Goal: Check status: Check status

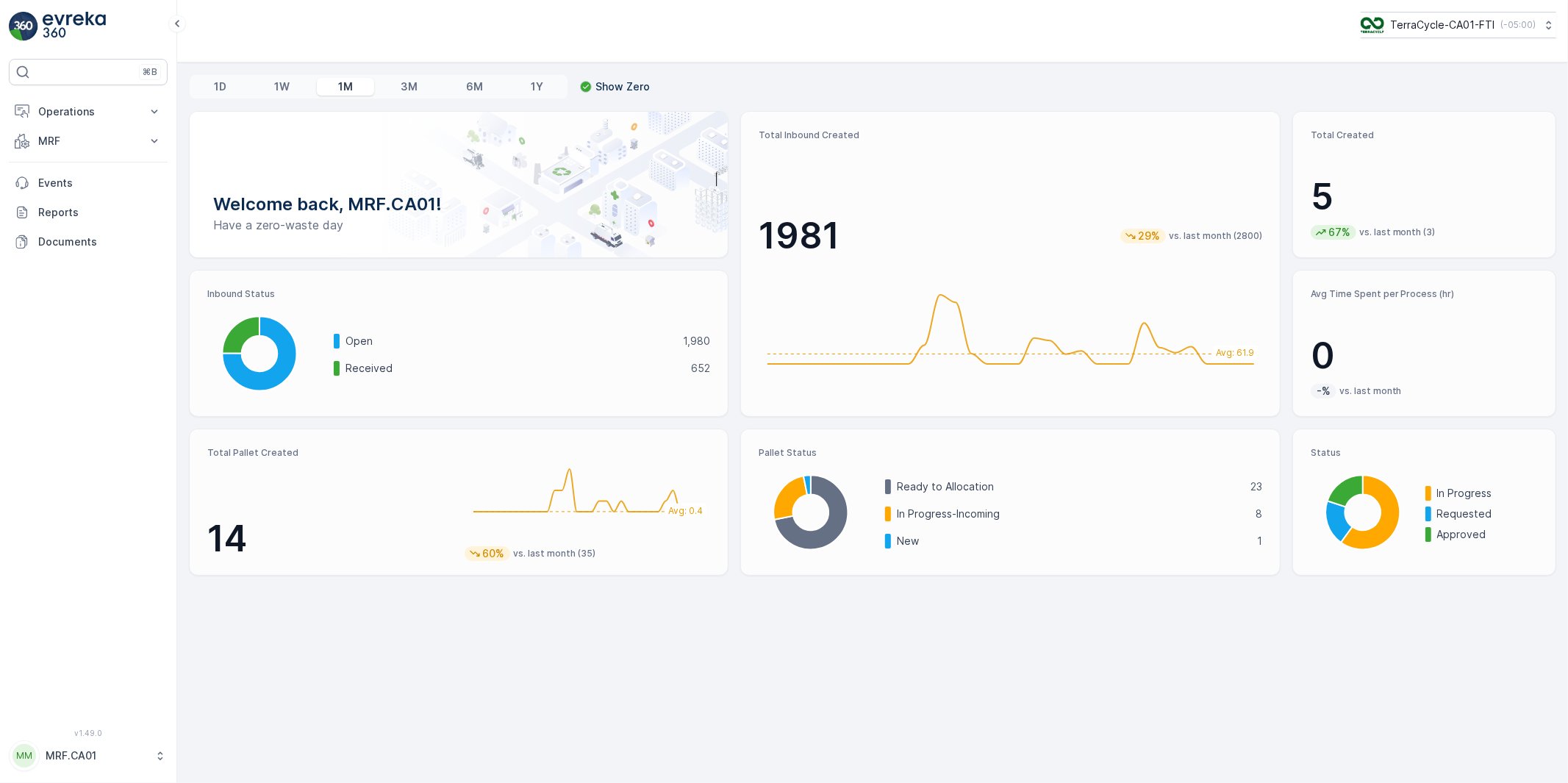
click at [153, 755] on icon at bounding box center [160, 756] width 15 height 15
click at [75, 719] on div "Log Out" at bounding box center [88, 721] width 153 height 20
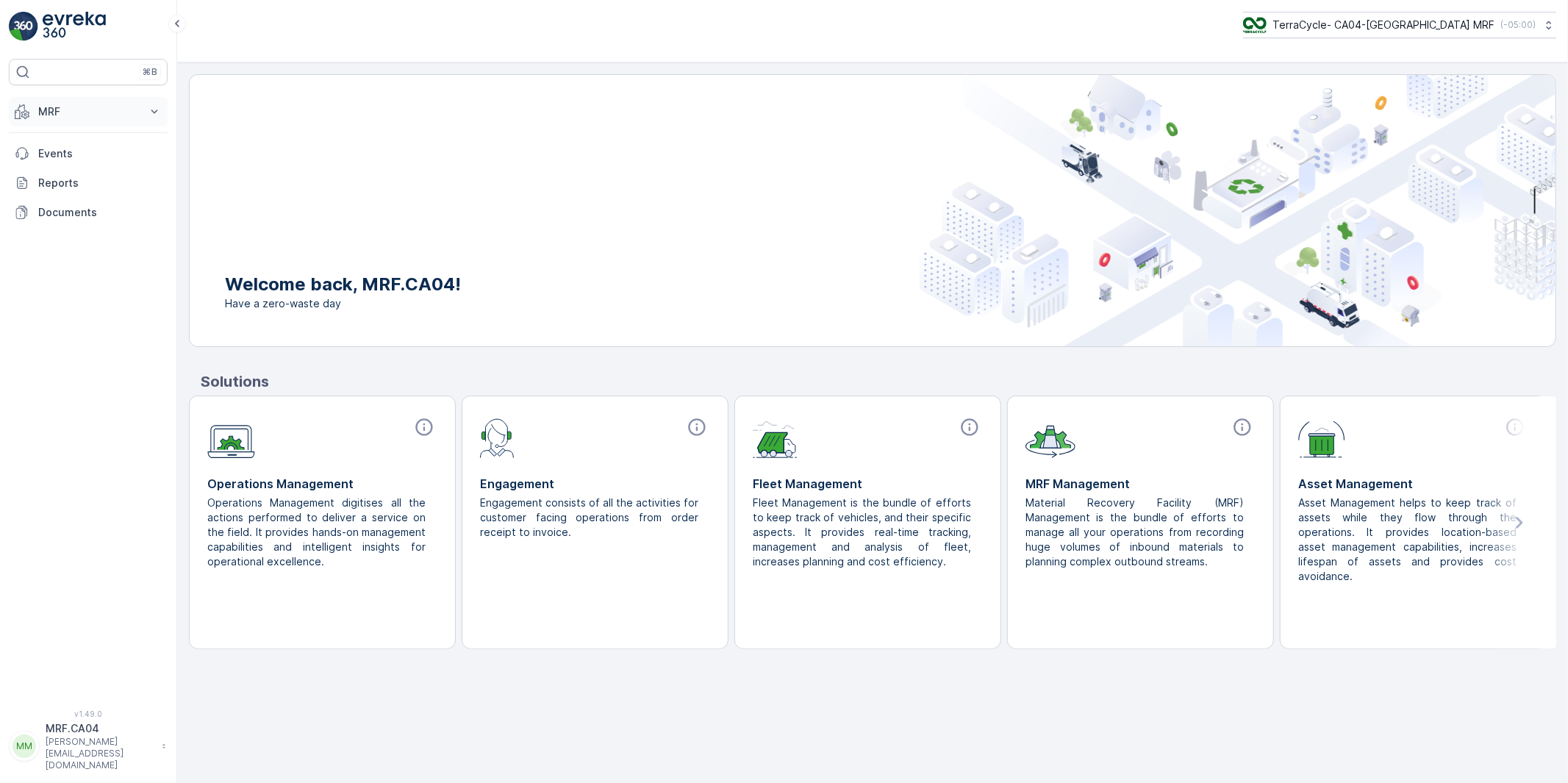
click at [48, 110] on p "MRF" at bounding box center [88, 112] width 100 height 15
click at [53, 221] on p "Outbound" at bounding box center [62, 219] width 50 height 15
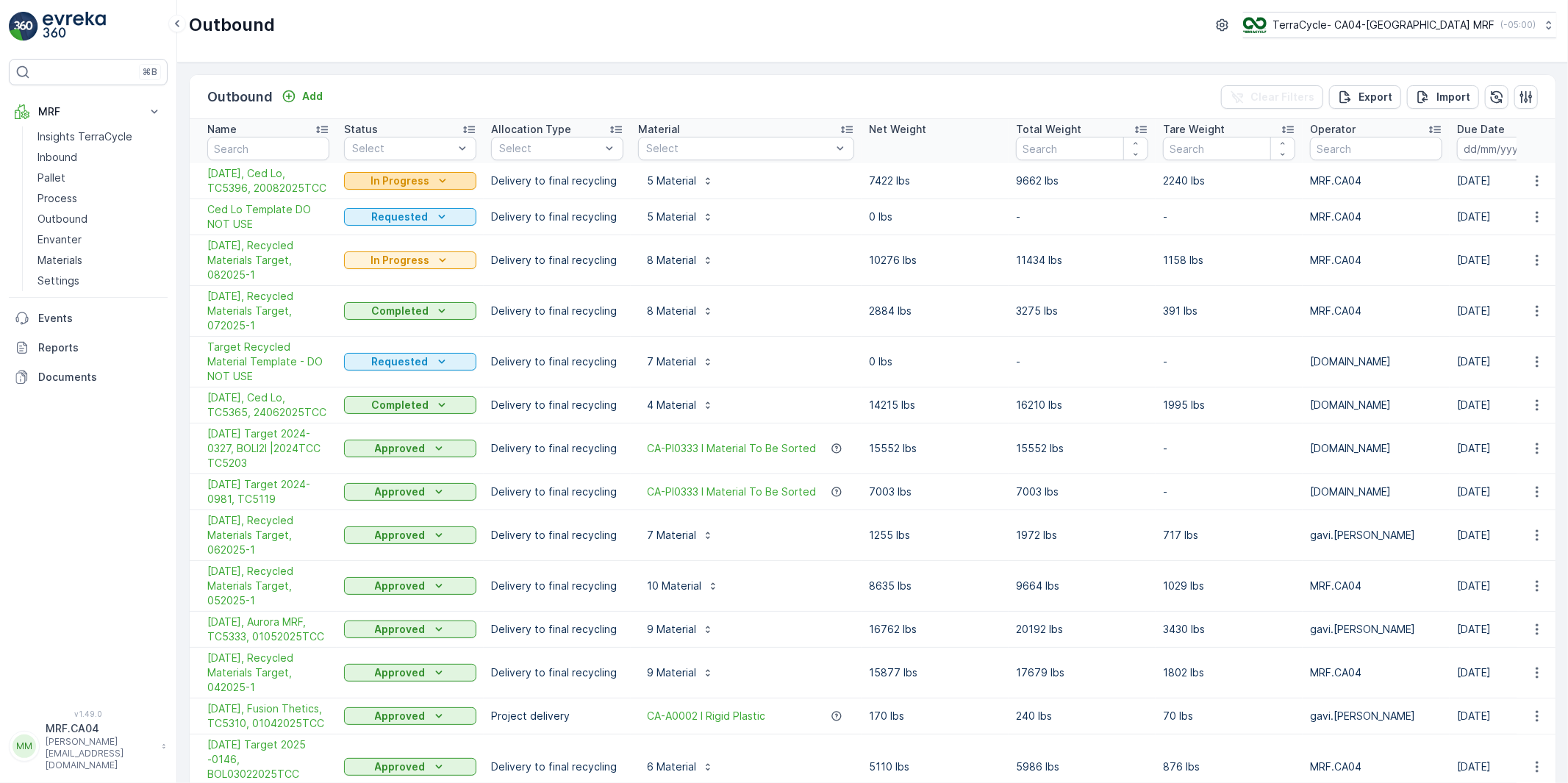
click at [421, 181] on p "In Progress" at bounding box center [400, 181] width 59 height 15
click at [386, 240] on span "Completed" at bounding box center [380, 244] width 55 height 15
click at [442, 183] on icon "Completed" at bounding box center [442, 181] width 15 height 15
click at [378, 265] on span "Approved" at bounding box center [377, 264] width 49 height 15
click at [299, 190] on span "[DATE], Ced Lo, TC5396, 20082025TCC" at bounding box center [268, 181] width 122 height 29
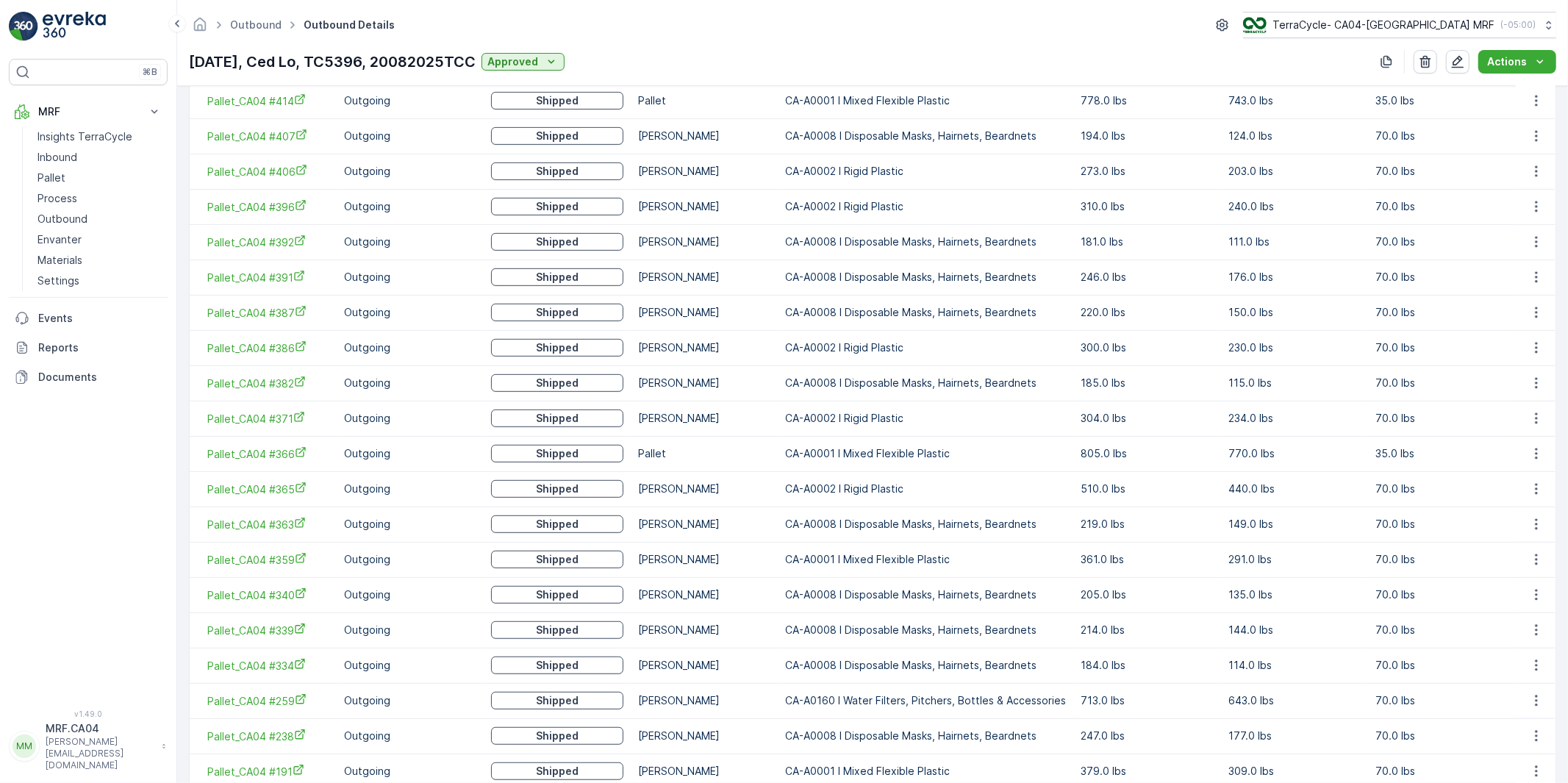
scroll to position [157, 0]
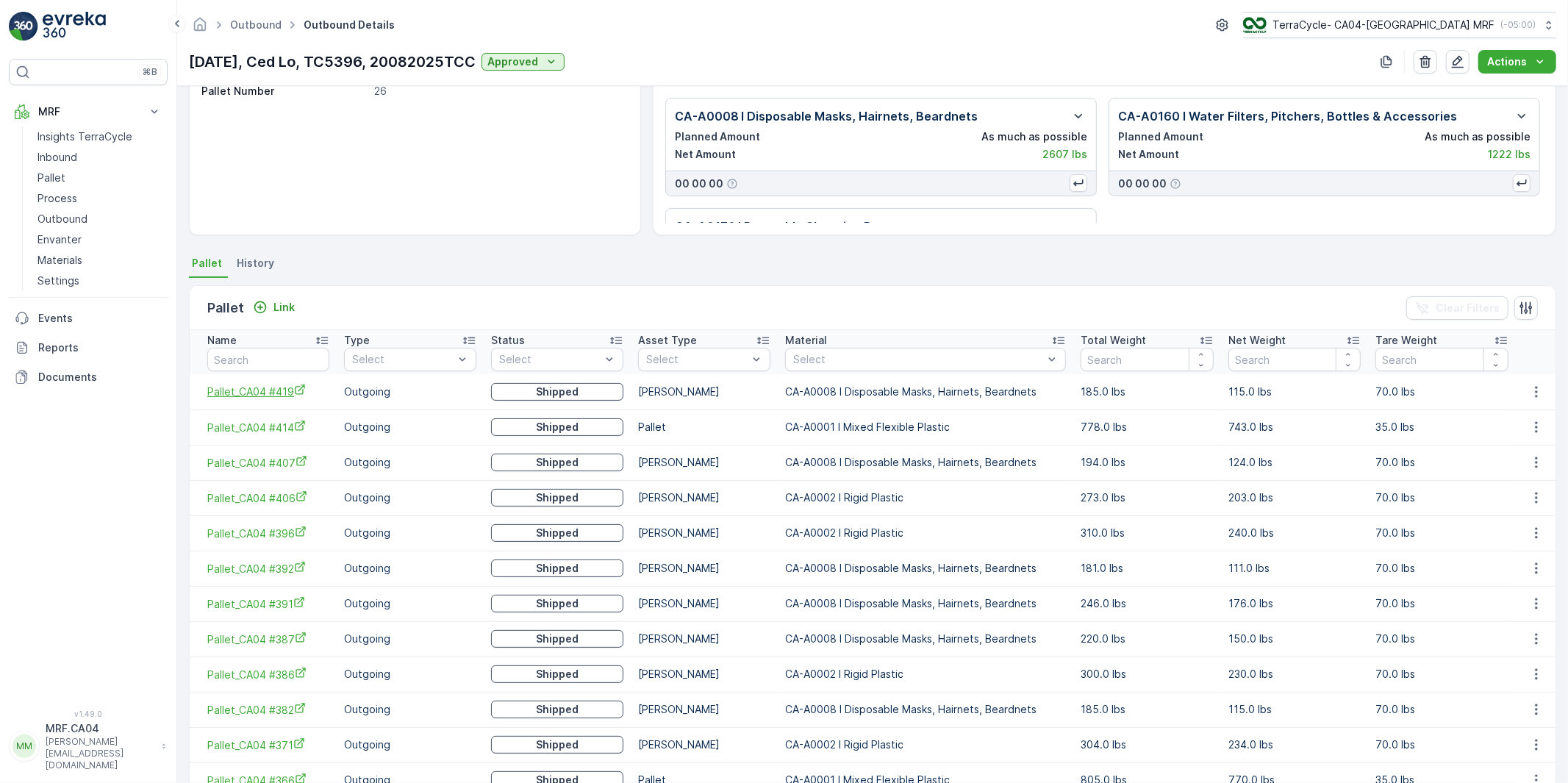
click at [269, 389] on span "Pallet_CA04 #419" at bounding box center [268, 391] width 122 height 15
click at [886, 399] on td "CA-A0008 I Disposable Masks, Hairnets, Beardnets" at bounding box center [926, 392] width 296 height 36
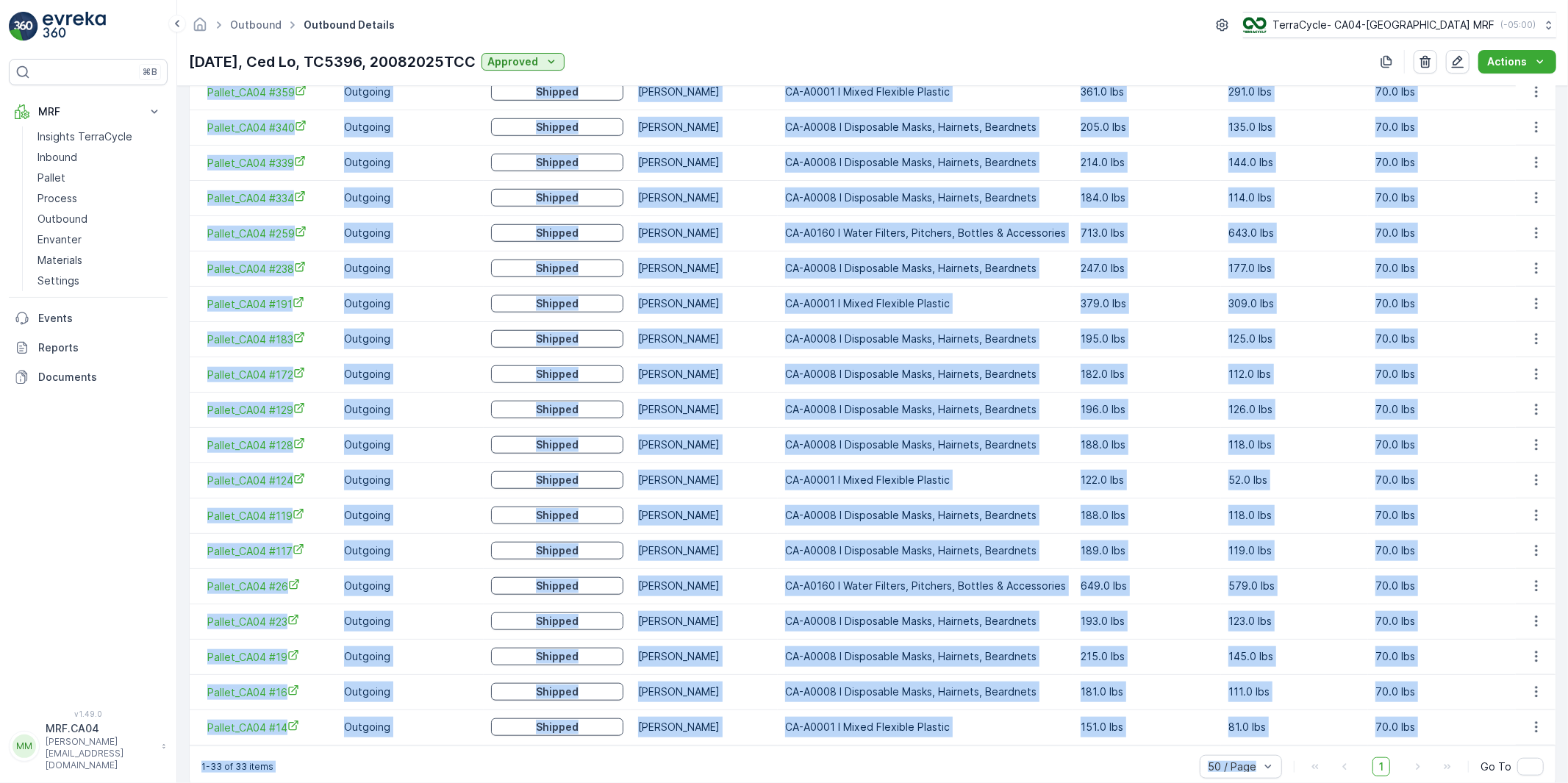
scroll to position [974, 0]
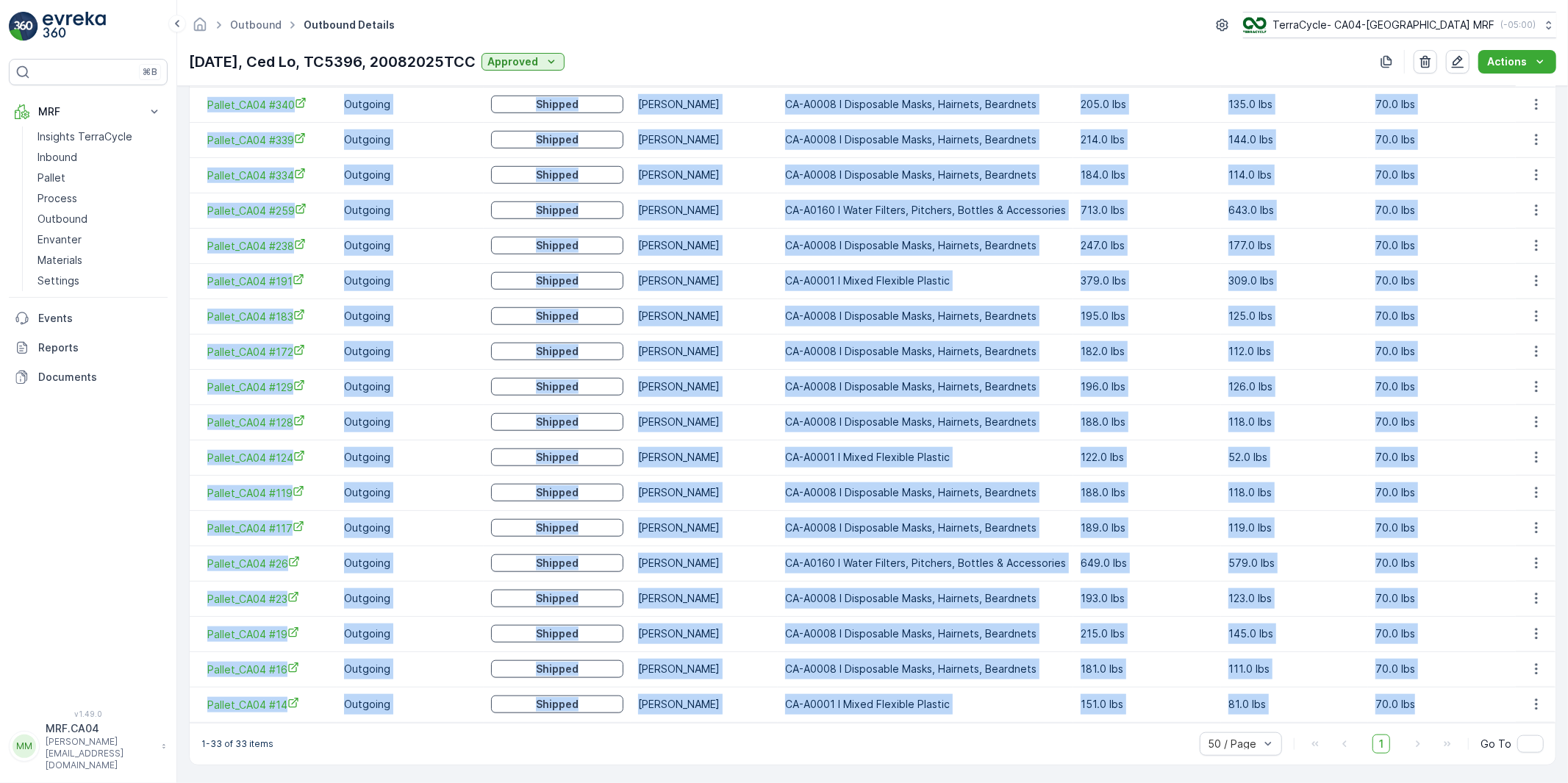
drag, startPoint x: 197, startPoint y: 394, endPoint x: 1495, endPoint y: 709, distance: 1335.7
click at [1495, 709] on tbody "Pallet_CA04 #419 Outgoing Shipped [PERSON_NAME] CA-A0008 I Disposable Masks, Ha…" at bounding box center [872, 139] width 1366 height 1164
copy tbody "Pallet_CA04 #419 Outgoing Shipped [PERSON_NAME] CA-A0008 I Disposable Masks, Ha…"
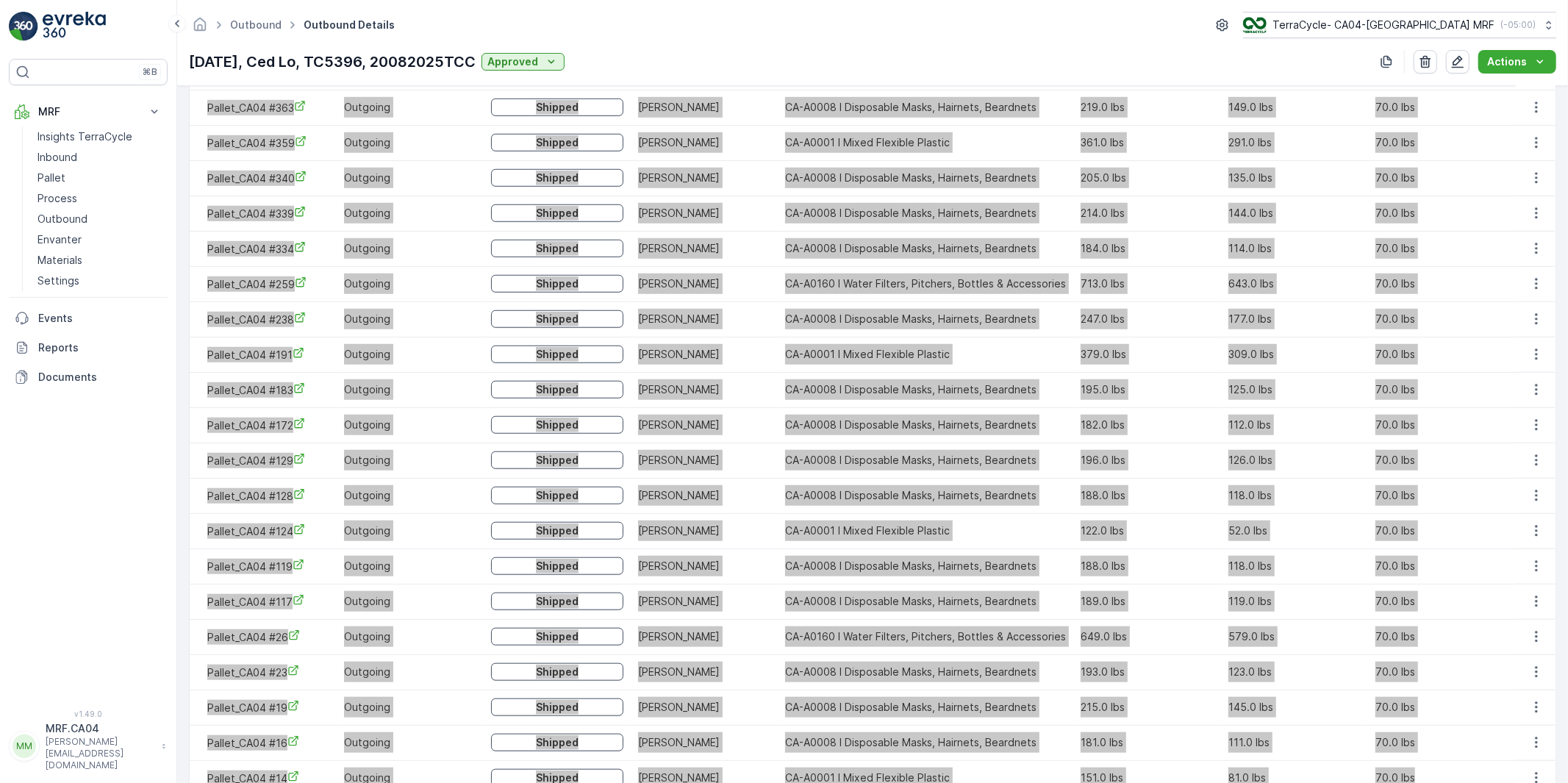
scroll to position [647, 0]
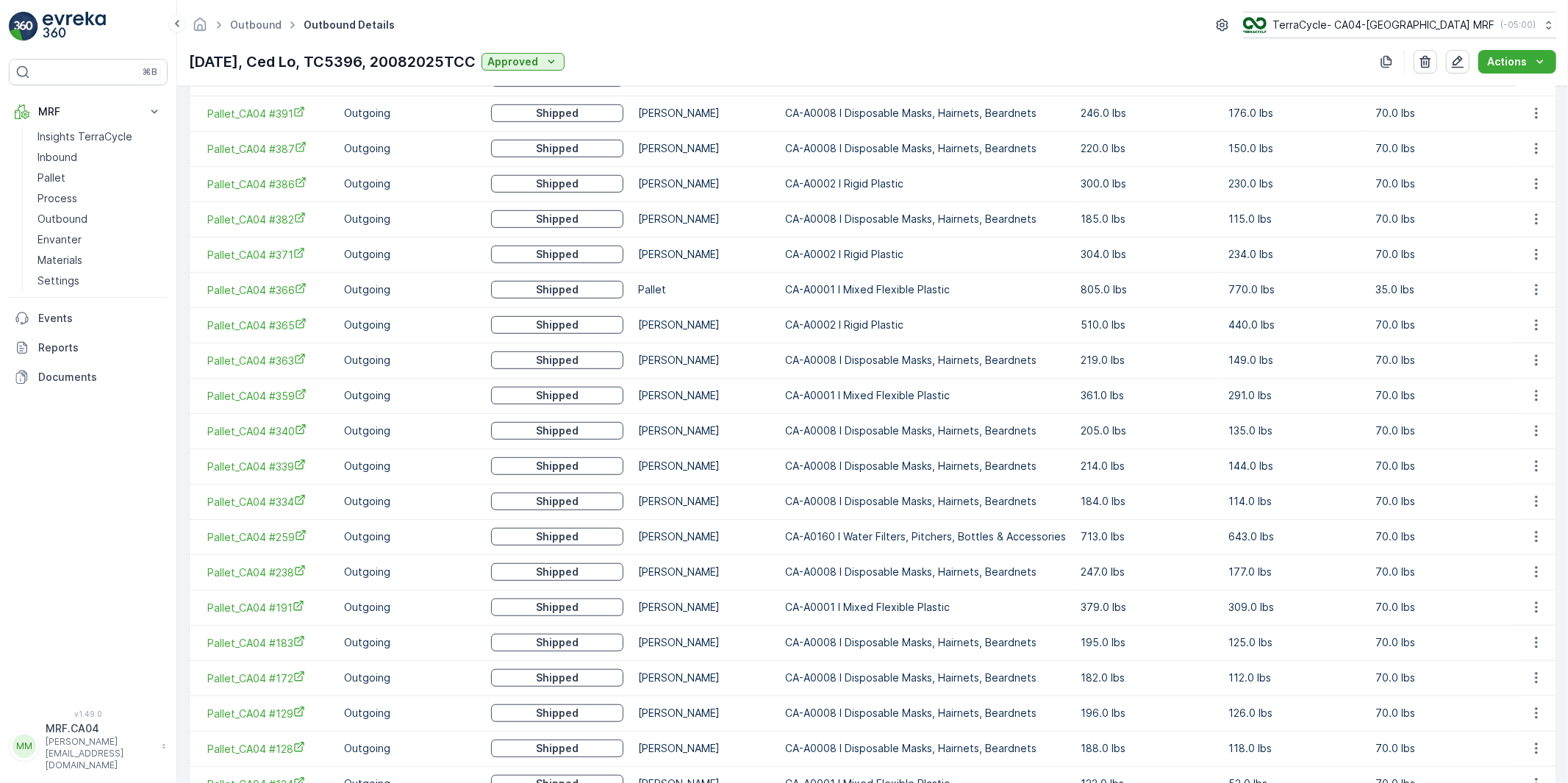
click at [351, 61] on p "[DATE], Ced Lo, TC5396, 20082025TCC" at bounding box center [332, 61] width 287 height 22
copy p "TC5396"
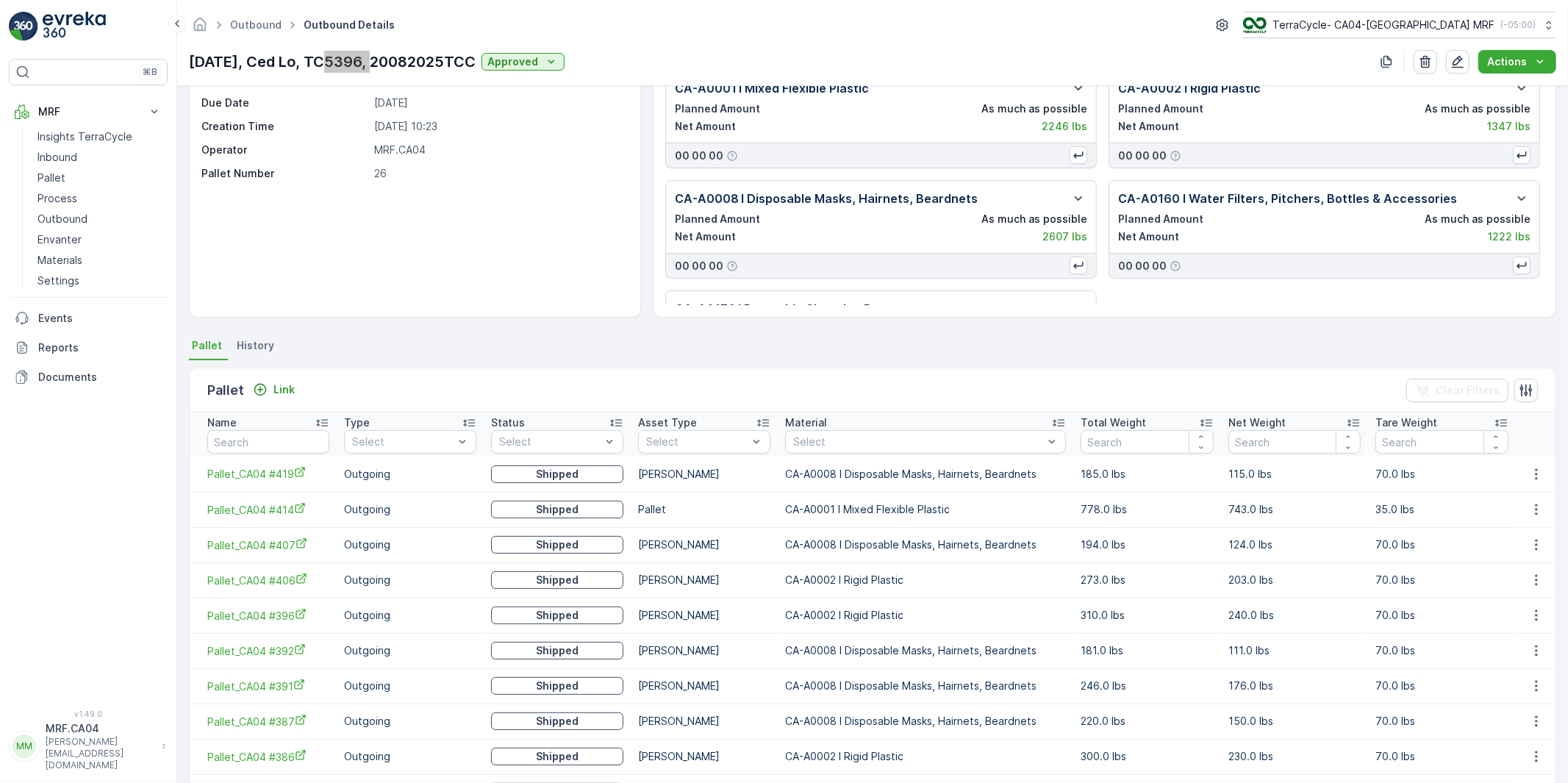
scroll to position [0, 0]
